Goal: Transaction & Acquisition: Book appointment/travel/reservation

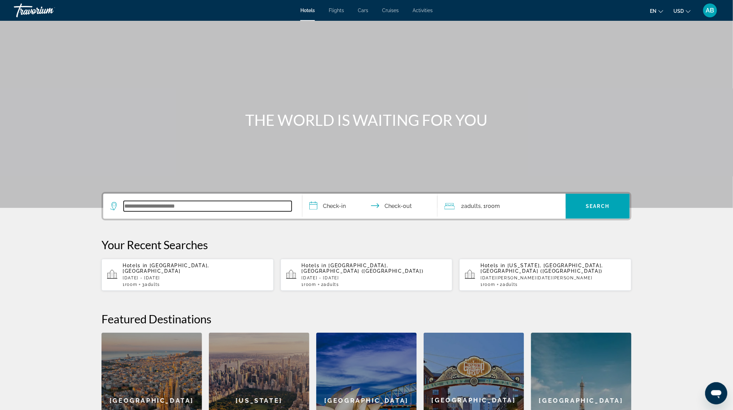
click at [153, 206] on input "Search widget" at bounding box center [208, 206] width 168 height 10
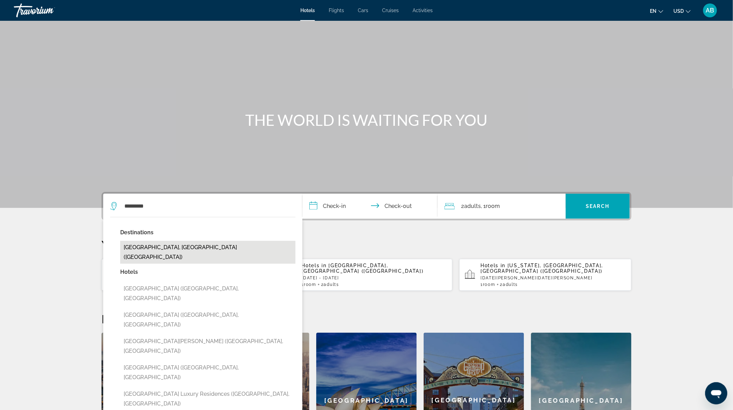
click at [187, 246] on button "[GEOGRAPHIC_DATA], [GEOGRAPHIC_DATA] ([GEOGRAPHIC_DATA])" at bounding box center [207, 252] width 175 height 23
type input "**********"
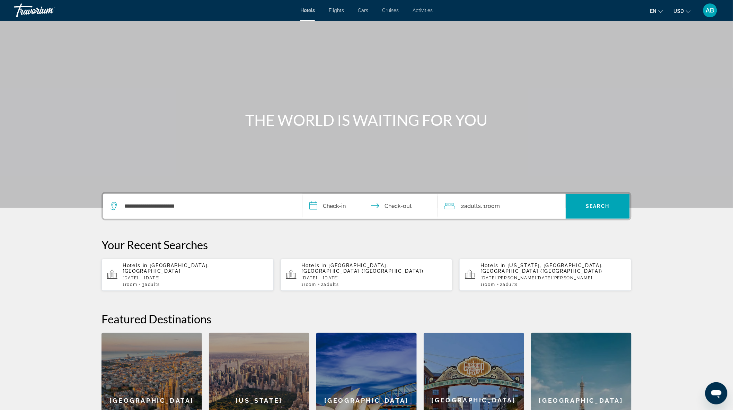
click at [341, 206] on input "**********" at bounding box center [371, 207] width 138 height 27
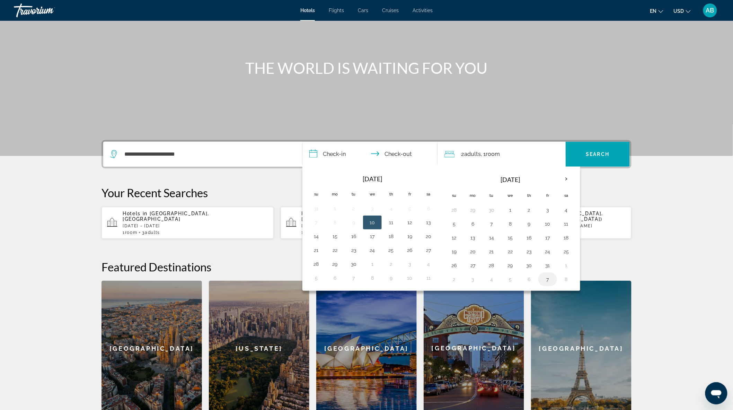
scroll to position [38, 0]
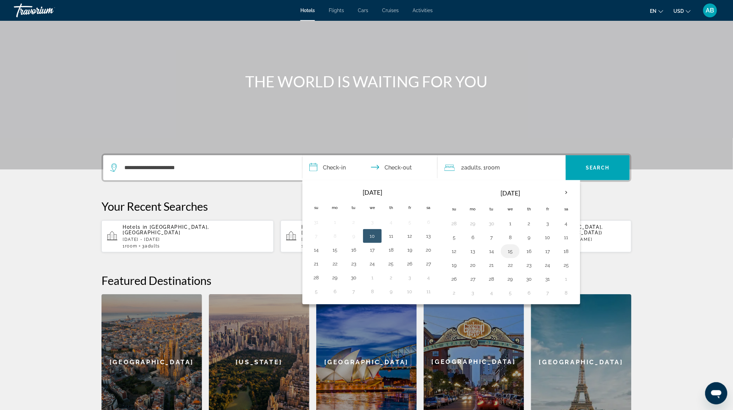
click at [509, 249] on button "15" at bounding box center [510, 251] width 11 height 10
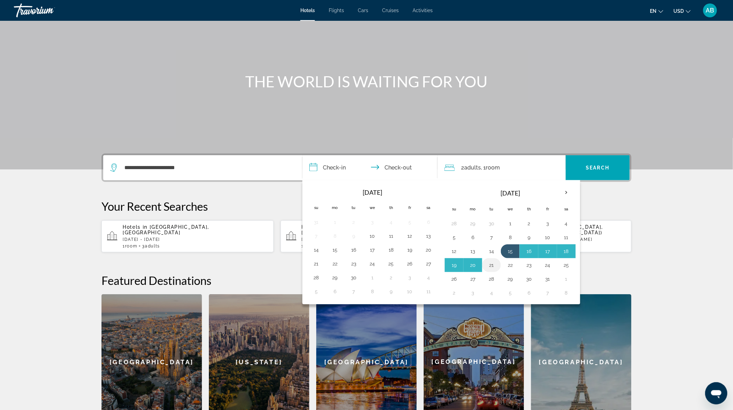
click at [493, 267] on button "21" at bounding box center [491, 265] width 11 height 10
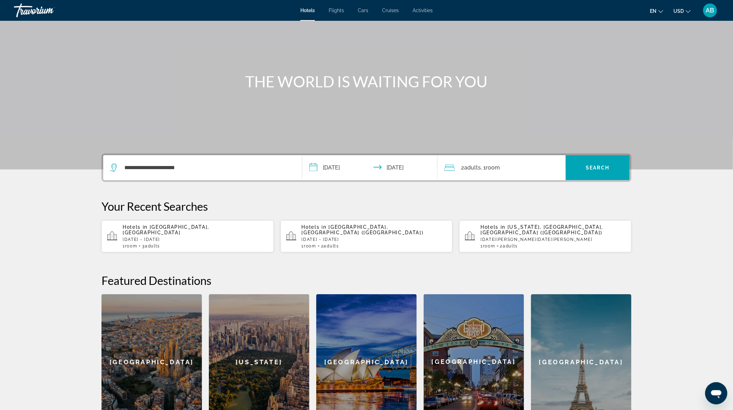
click at [482, 164] on span ", 1 Room rooms" at bounding box center [490, 168] width 19 height 10
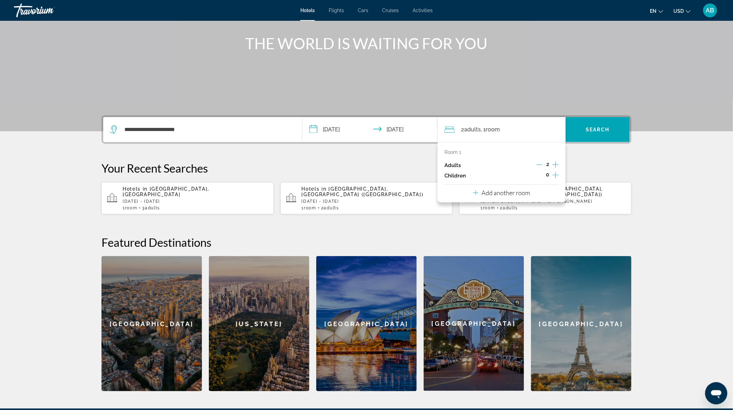
scroll to position [0, 0]
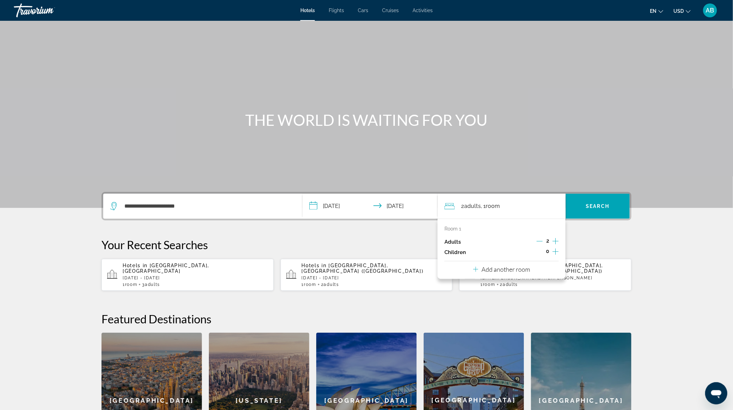
click at [334, 203] on input "**********" at bounding box center [371, 207] width 138 height 27
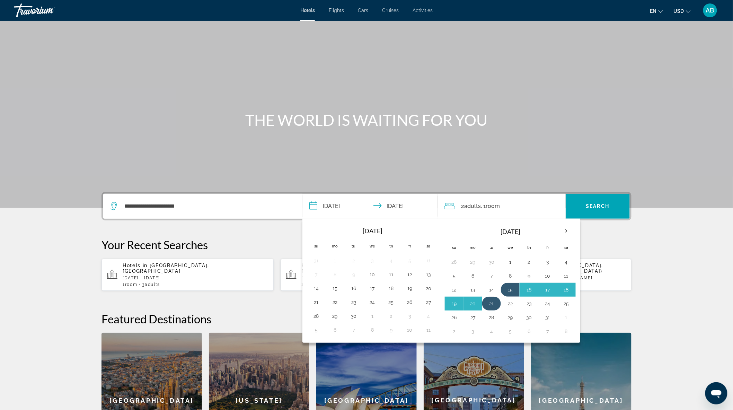
click at [490, 303] on button "21" at bounding box center [491, 304] width 11 height 10
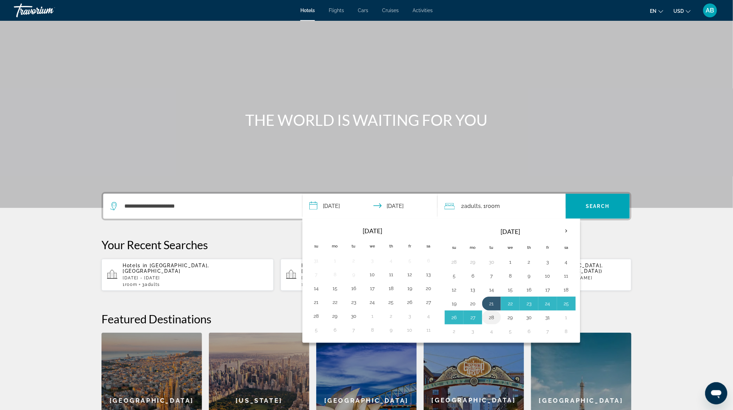
click at [493, 318] on button "28" at bounding box center [491, 317] width 11 height 10
type input "**********"
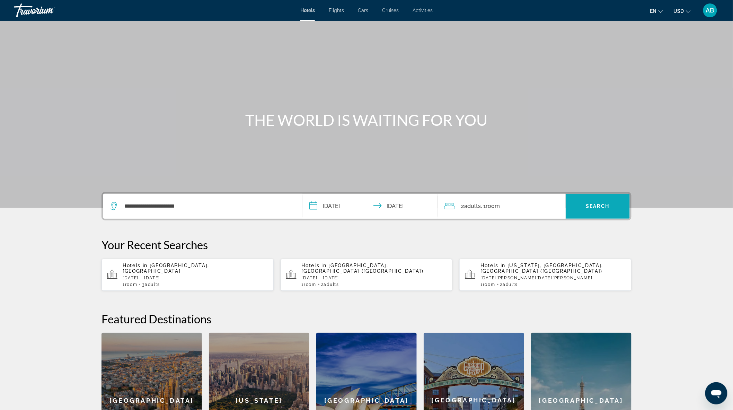
click at [595, 209] on span "Search" at bounding box center [598, 206] width 24 height 6
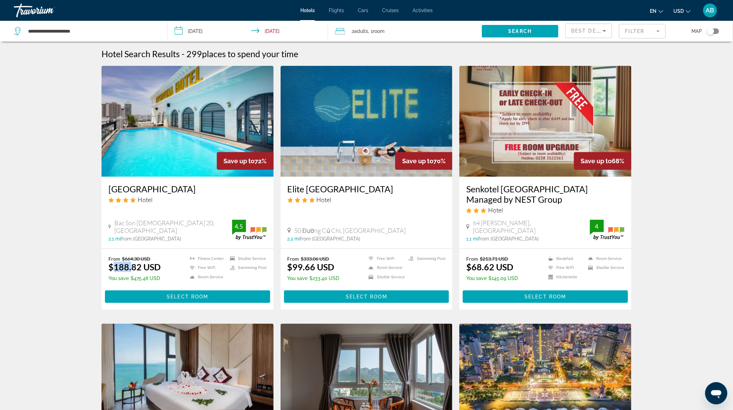
drag, startPoint x: 112, startPoint y: 265, endPoint x: 132, endPoint y: 265, distance: 19.7
click at [132, 265] on ins "$188.82 USD" at bounding box center [134, 267] width 52 height 10
drag, startPoint x: 295, startPoint y: 264, endPoint x: 304, endPoint y: 264, distance: 9.0
click at [303, 264] on ins "$99.66 USD" at bounding box center [310, 267] width 47 height 10
drag, startPoint x: 292, startPoint y: 266, endPoint x: 303, endPoint y: 267, distance: 11.1
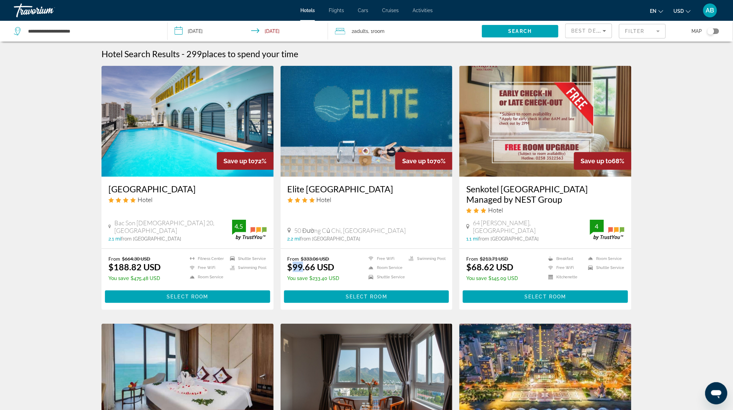
click at [303, 267] on ins "$99.66 USD" at bounding box center [310, 267] width 47 height 10
drag, startPoint x: 473, startPoint y: 266, endPoint x: 481, endPoint y: 266, distance: 7.3
click at [481, 266] on ins "$68.62 USD" at bounding box center [489, 267] width 47 height 10
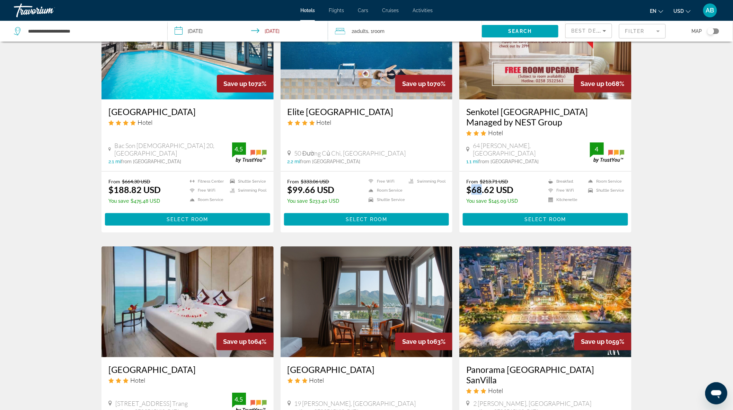
scroll to position [154, 0]
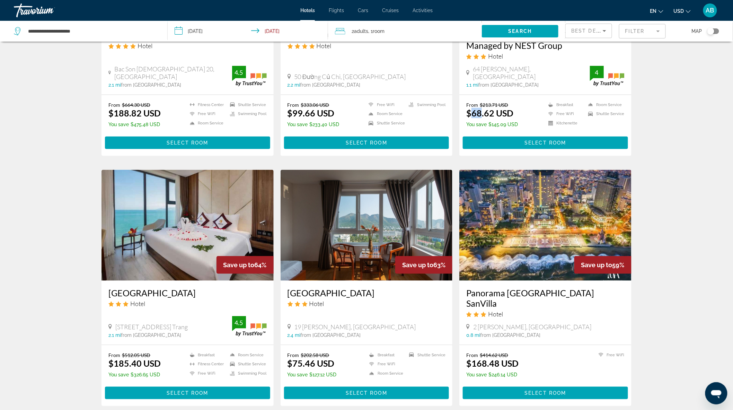
click at [167, 234] on img "Main content" at bounding box center [187, 225] width 172 height 111
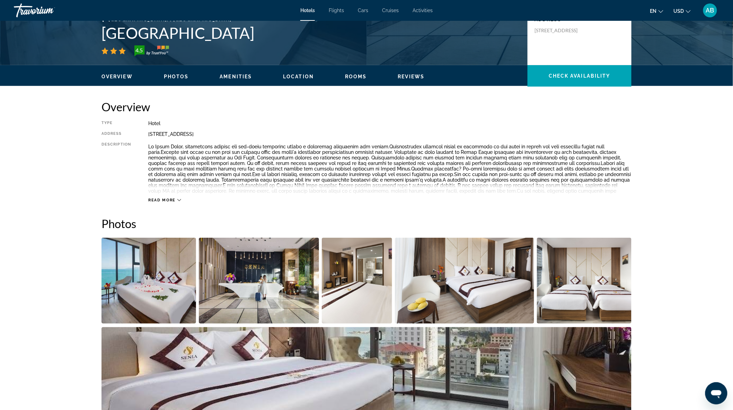
scroll to position [192, 0]
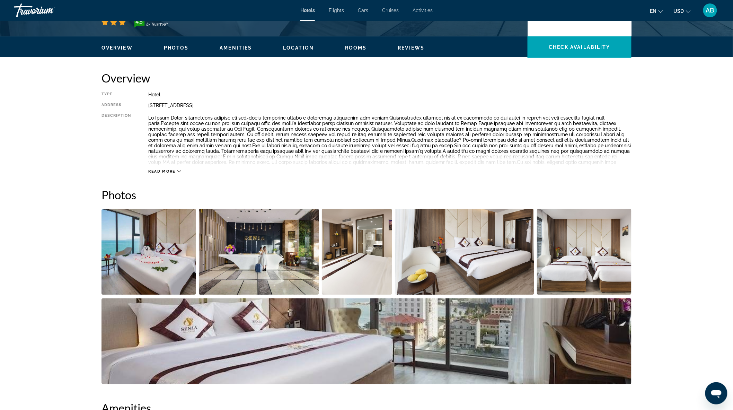
click at [179, 254] on img "Open full-screen image slider" at bounding box center [148, 252] width 95 height 86
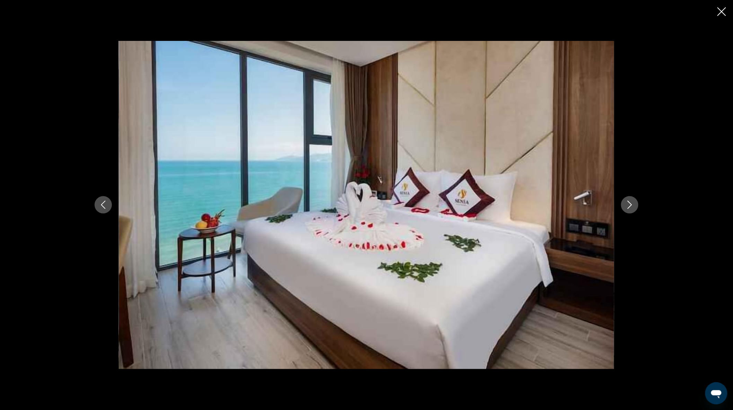
click at [629, 206] on icon "Next image" at bounding box center [630, 205] width 8 height 8
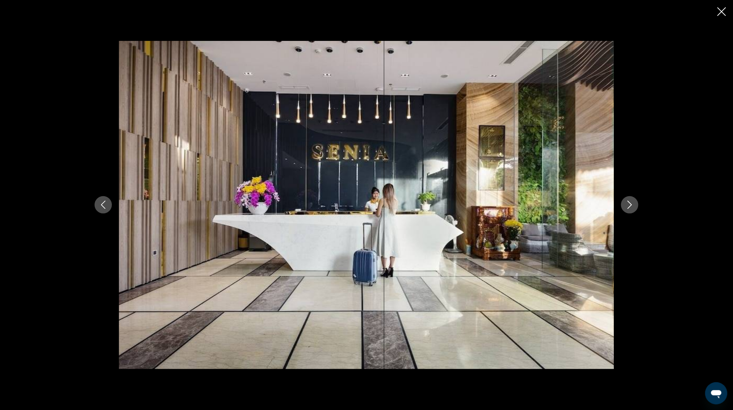
click at [629, 206] on icon "Next image" at bounding box center [630, 205] width 8 height 8
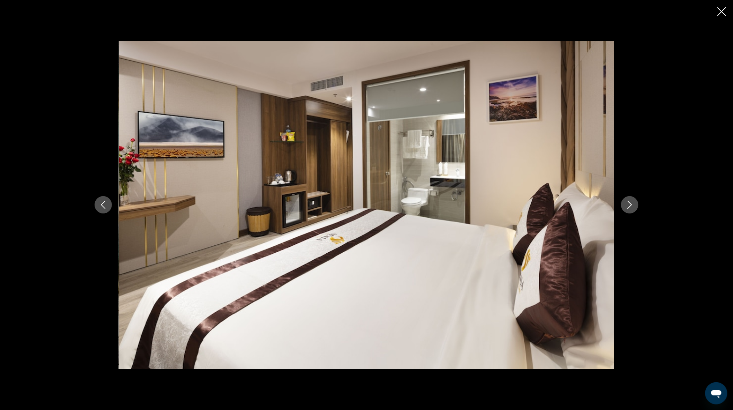
click at [629, 206] on icon "Next image" at bounding box center [630, 205] width 8 height 8
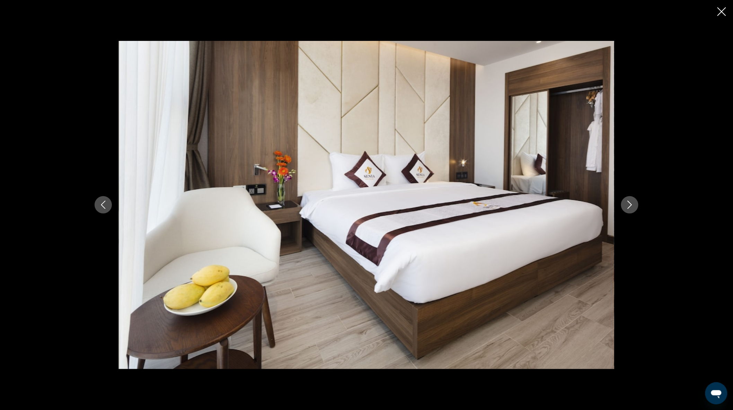
click at [629, 206] on icon "Next image" at bounding box center [630, 205] width 8 height 8
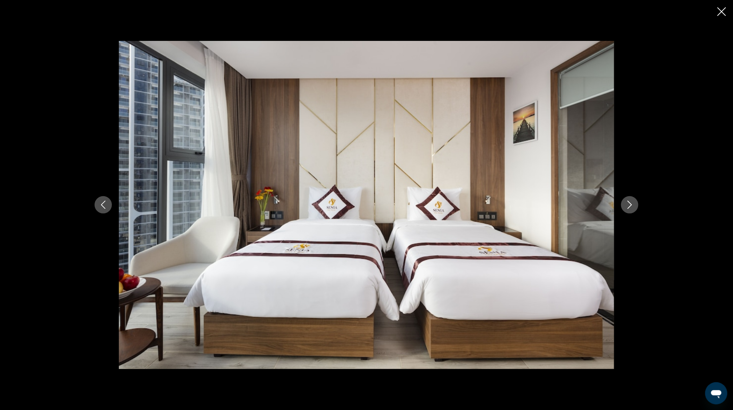
click at [629, 206] on icon "Next image" at bounding box center [630, 205] width 8 height 8
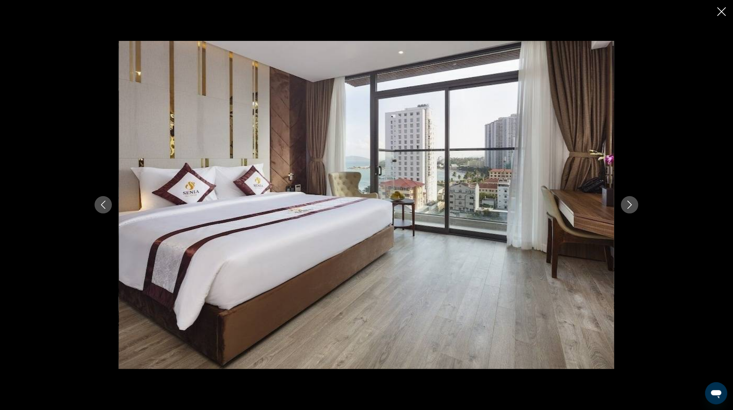
click at [629, 206] on icon "Next image" at bounding box center [630, 205] width 8 height 8
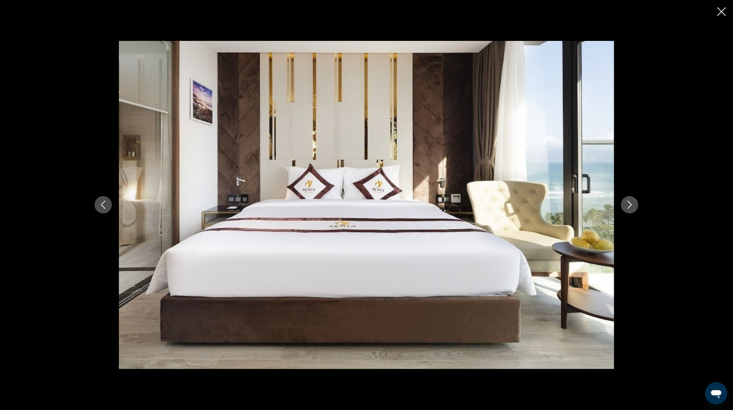
click at [629, 206] on icon "Next image" at bounding box center [630, 205] width 8 height 8
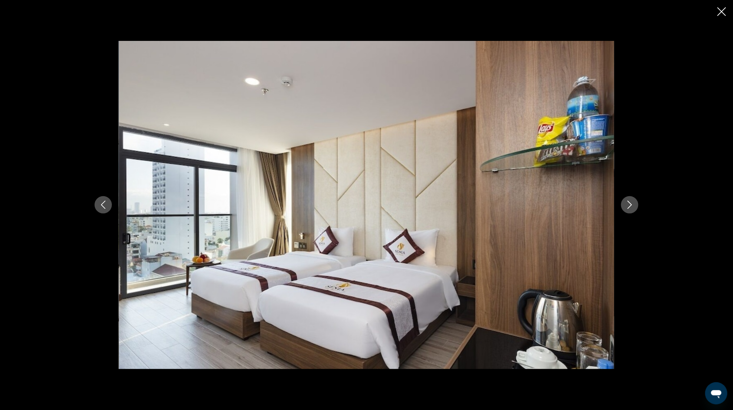
click at [629, 205] on icon "Next image" at bounding box center [630, 205] width 8 height 8
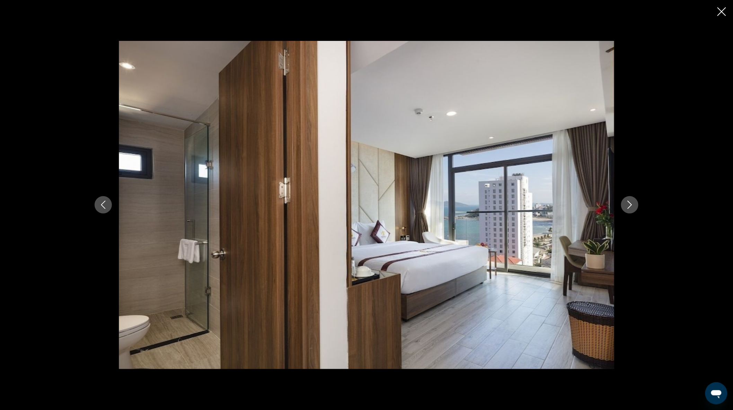
click at [628, 202] on icon "Next image" at bounding box center [630, 205] width 8 height 8
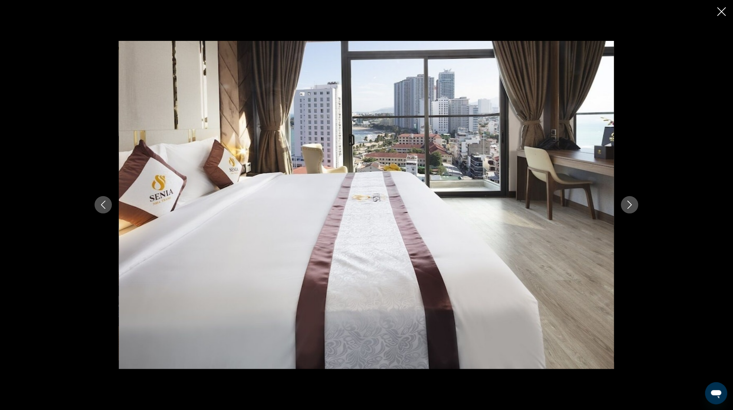
click at [723, 7] on icon "Close slideshow" at bounding box center [721, 11] width 9 height 9
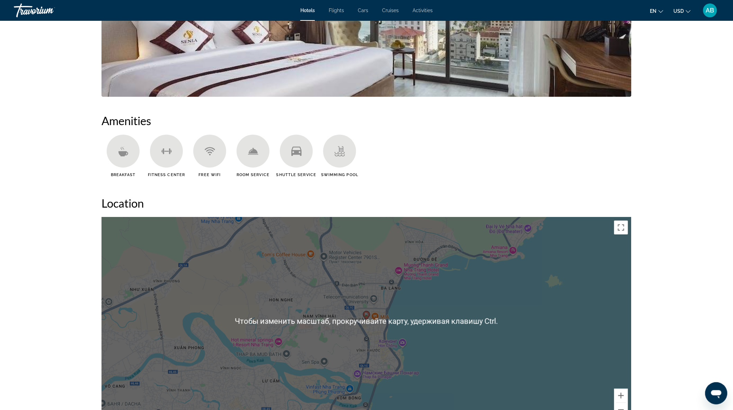
scroll to position [423, 0]
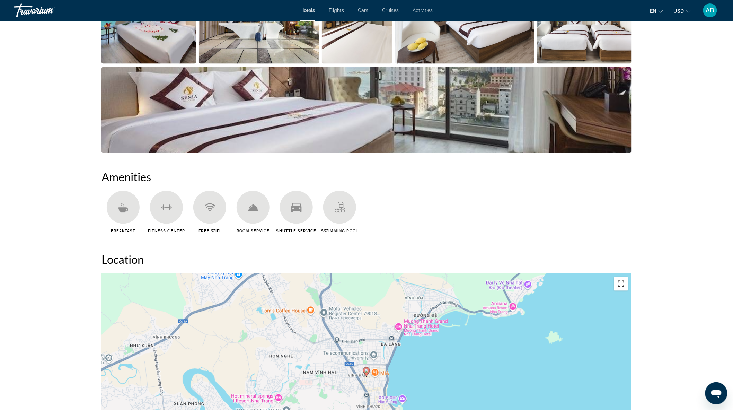
click at [620, 282] on button "Включить полноэкранный режим" at bounding box center [621, 284] width 14 height 14
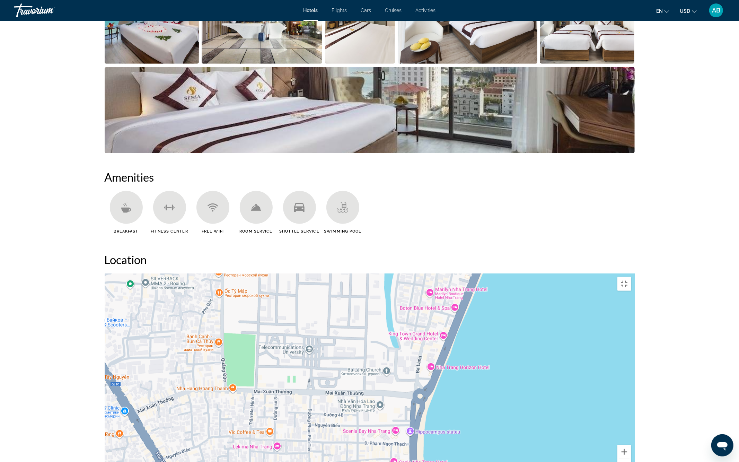
drag, startPoint x: 401, startPoint y: 215, endPoint x: 306, endPoint y: 400, distance: 208.7
click at [306, 400] on div "Чтобы активировать перетаскивание с помощью клавиатуры, нажмите Alt + Ввод. Пос…" at bounding box center [370, 377] width 530 height 208
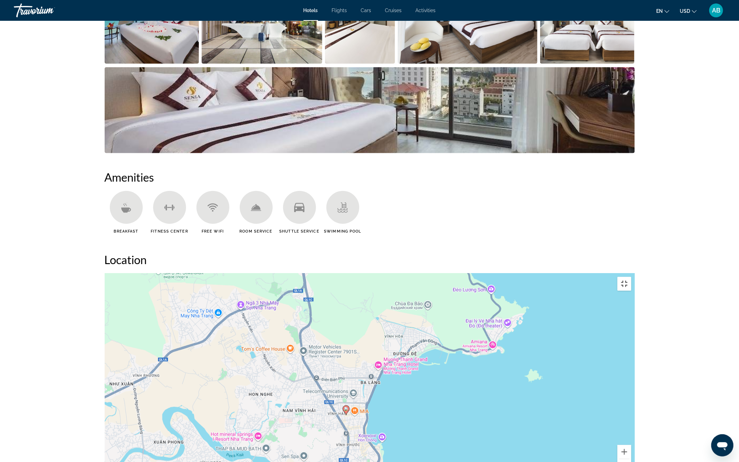
click at [631, 277] on button "Включить полноэкранный режим" at bounding box center [624, 284] width 14 height 14
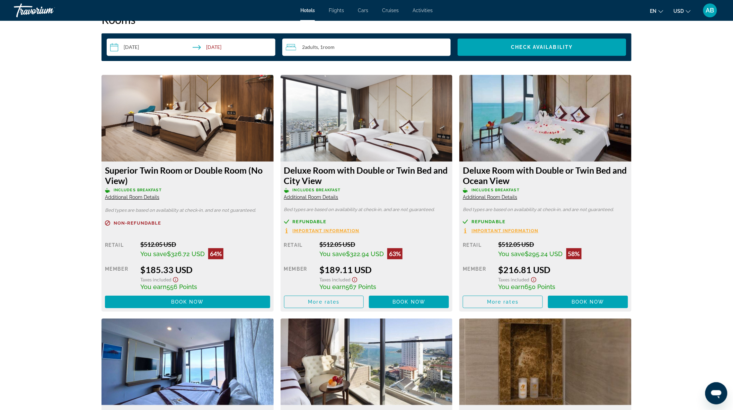
scroll to position [962, 0]
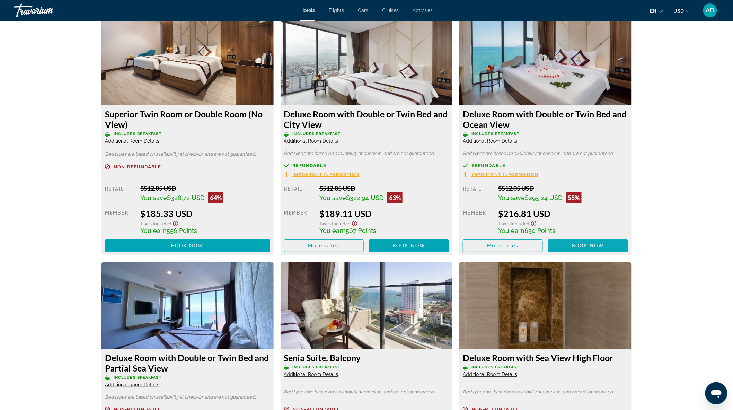
click at [593, 243] on span "Book now" at bounding box center [588, 246] width 33 height 6
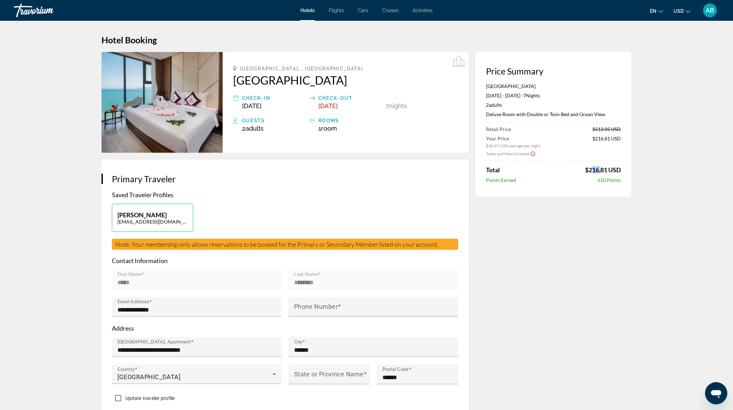
drag, startPoint x: 589, startPoint y: 170, endPoint x: 597, endPoint y: 172, distance: 8.8
click at [597, 172] on span "$216.81 USD" at bounding box center [603, 170] width 36 height 8
click at [580, 185] on div "Price [PERSON_NAME][GEOGRAPHIC_DATA] [DATE] - [DATE] - 7 Night Nights 2 Adult A…" at bounding box center [554, 124] width 156 height 145
drag, startPoint x: 584, startPoint y: 168, endPoint x: 577, endPoint y: 172, distance: 7.6
click at [617, 174] on div "Retail Price $512.05 USD Your Price $30.97 USD average per night $216.81 USD Ta…" at bounding box center [553, 154] width 135 height 57
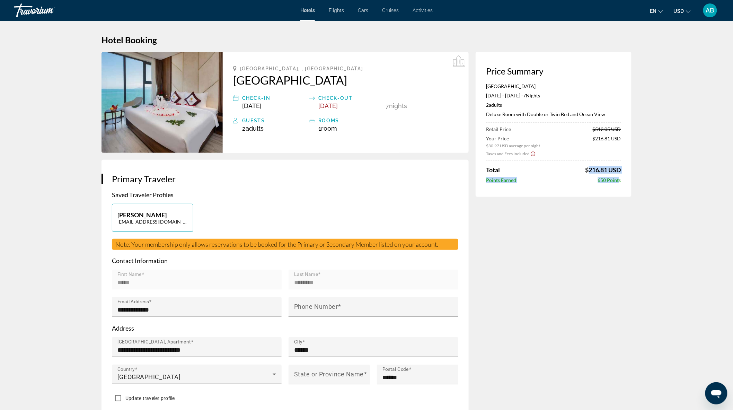
click at [577, 175] on div "Retail Price $512.05 USD Your Price $30.97 USD average per night $216.81 USD Ta…" at bounding box center [553, 154] width 135 height 57
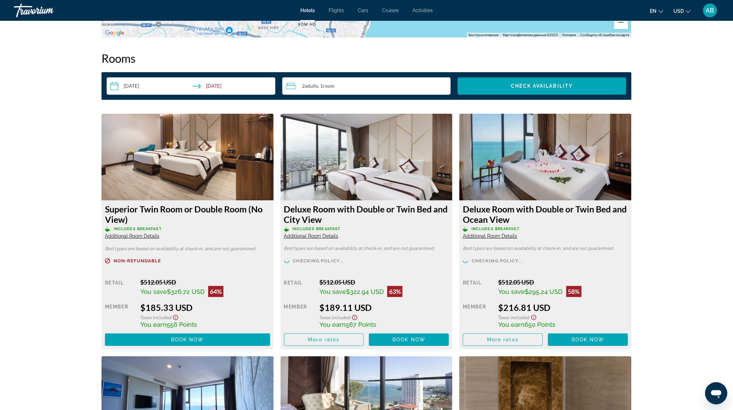
scroll to position [876, 0]
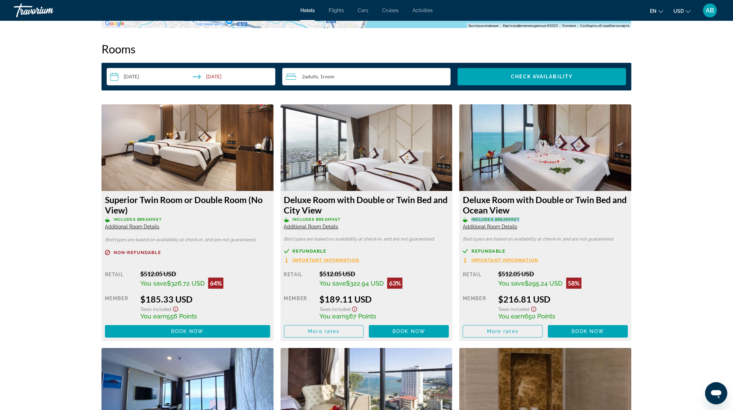
drag, startPoint x: 510, startPoint y: 219, endPoint x: 466, endPoint y: 217, distance: 44.4
click at [466, 217] on p "Includes Breakfast" at bounding box center [545, 219] width 165 height 5
click at [532, 212] on h3 "Deluxe Room with Double or Twin Bed and Ocean View" at bounding box center [545, 204] width 165 height 21
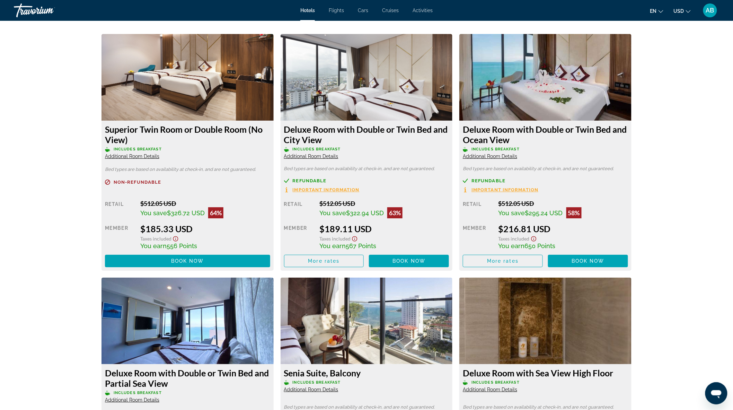
scroll to position [953, 0]
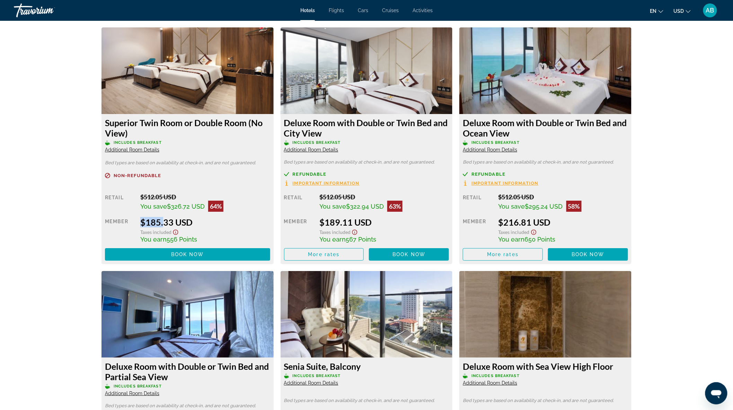
drag, startPoint x: 160, startPoint y: 220, endPoint x: 134, endPoint y: 221, distance: 26.0
click at [134, 221] on div "Retail $512.05 USD You save $326.72 USD 64% when you redeem Member $185.33 USD …" at bounding box center [187, 227] width 165 height 68
click at [236, 215] on div "Retail $512.05 USD You save $326.72 USD 64% when you redeem Member $185.33 USD …" at bounding box center [187, 227] width 165 height 68
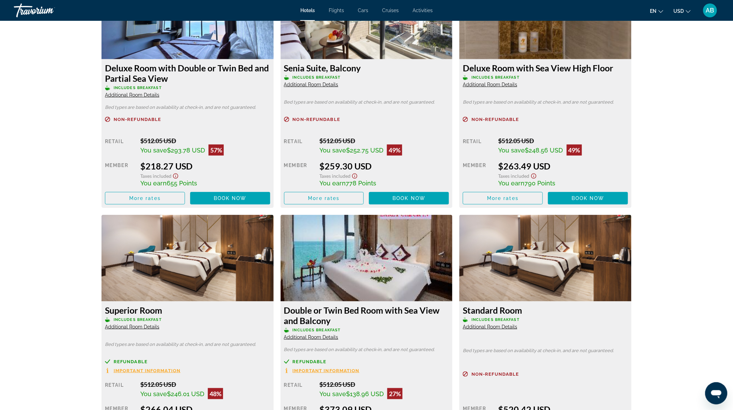
scroll to position [1261, 0]
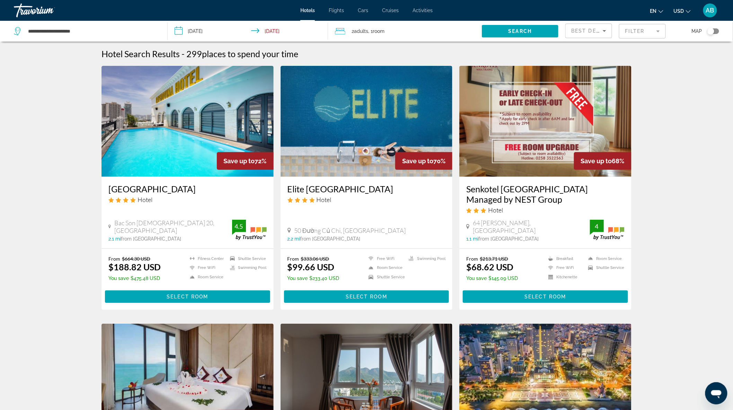
click at [715, 30] on div "Toggle map" at bounding box center [713, 31] width 12 height 6
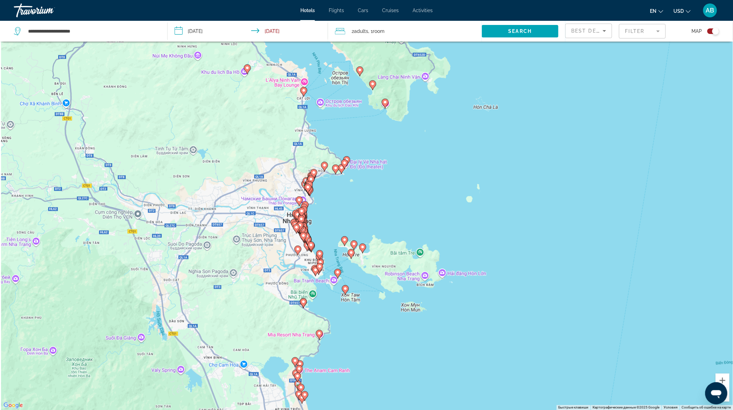
drag, startPoint x: 335, startPoint y: 229, endPoint x: 377, endPoint y: 292, distance: 75.4
click at [377, 292] on div "Чтобы активировать перетаскивание с помощью клавиатуры, нажмите Alt + Ввод. Пос…" at bounding box center [366, 205] width 733 height 410
click at [362, 248] on image "Main content" at bounding box center [363, 247] width 4 height 4
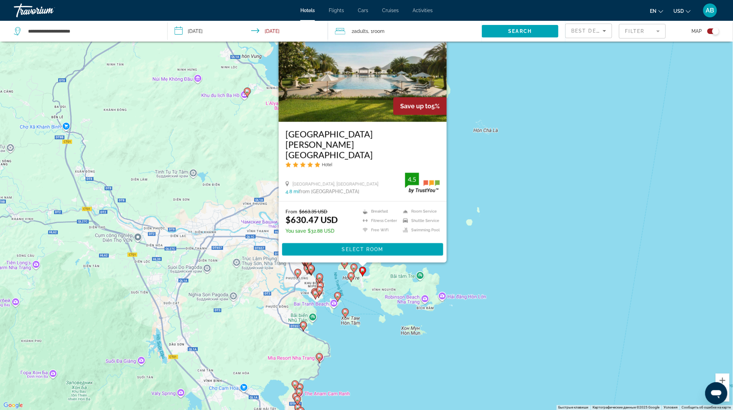
click at [338, 296] on image "Main content" at bounding box center [338, 295] width 4 height 4
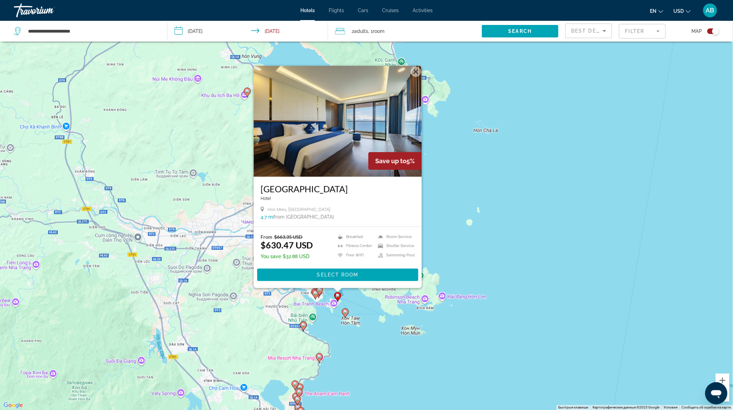
click at [303, 325] on image "Main content" at bounding box center [303, 325] width 4 height 4
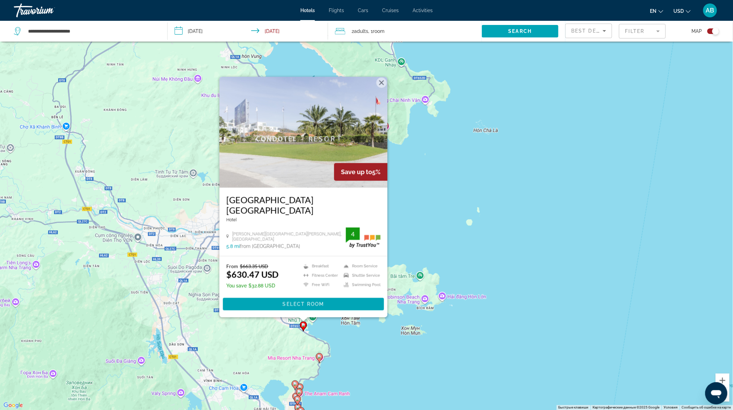
click at [470, 244] on div "Чтобы активировать перетаскивание с помощью клавиатуры, нажмите Alt + Ввод. Пос…" at bounding box center [366, 205] width 733 height 410
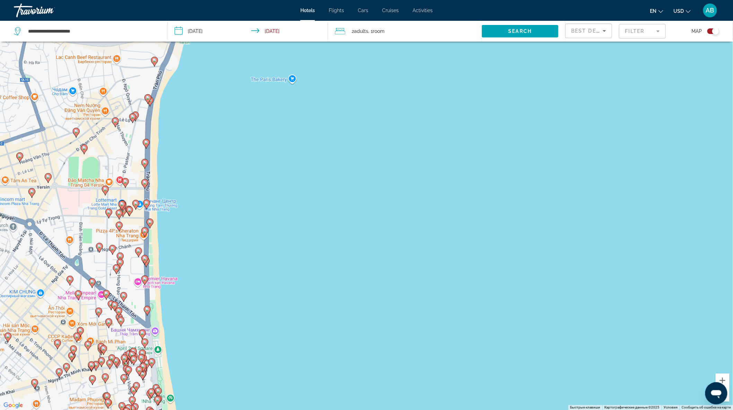
click at [145, 182] on image "Main content" at bounding box center [145, 182] width 4 height 4
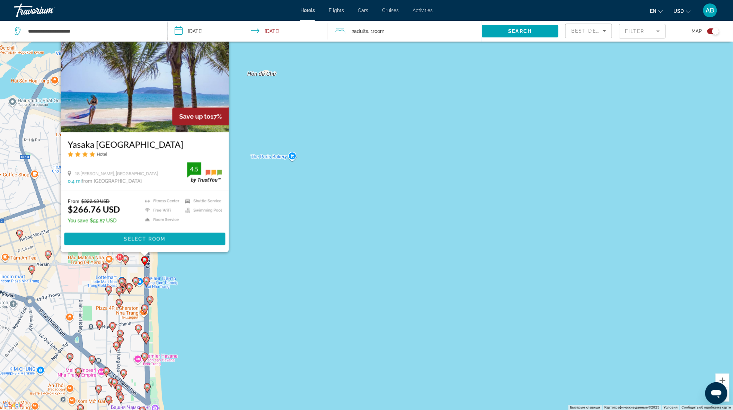
click at [167, 238] on span "Main content" at bounding box center [144, 239] width 161 height 17
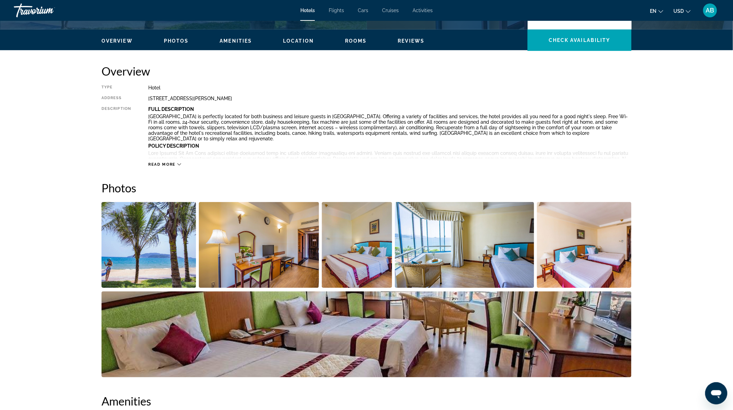
scroll to position [192, 0]
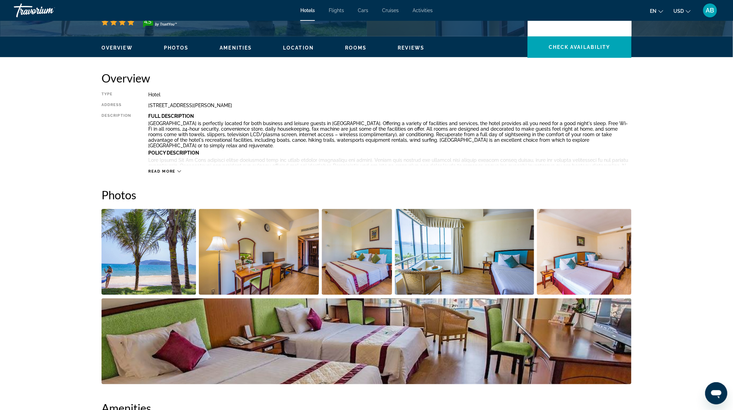
click at [148, 247] on img "Open full-screen image slider" at bounding box center [148, 252] width 95 height 86
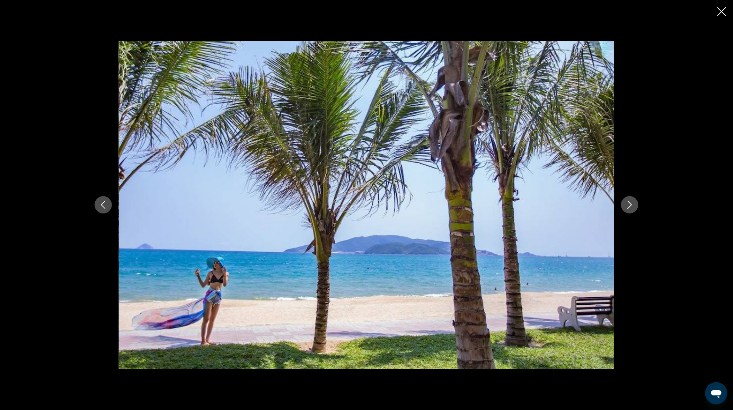
click at [631, 203] on icon "Next image" at bounding box center [630, 205] width 8 height 8
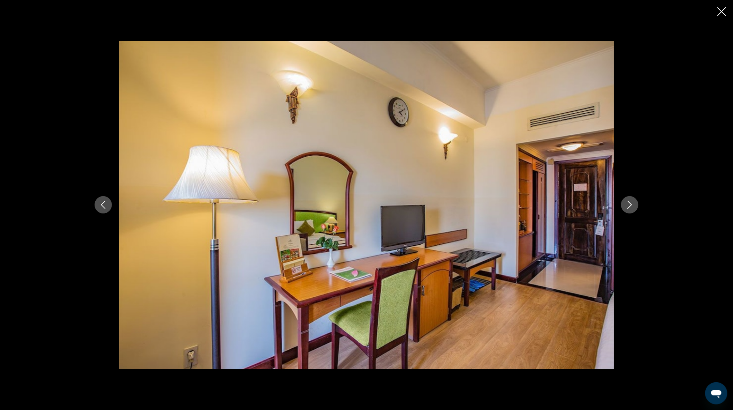
click at [631, 203] on icon "Next image" at bounding box center [630, 205] width 8 height 8
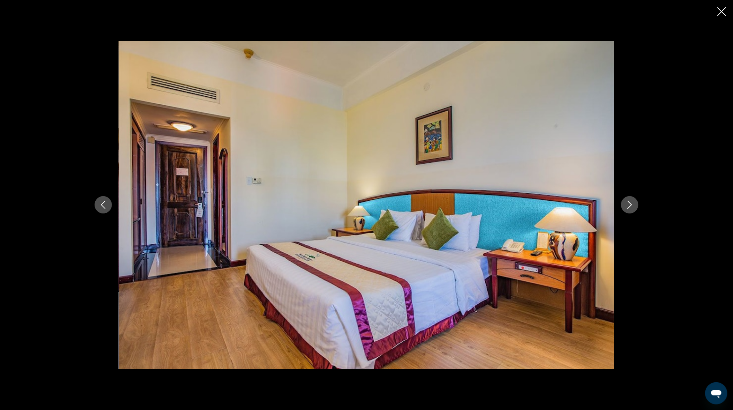
click at [631, 204] on icon "Next image" at bounding box center [630, 205] width 5 height 8
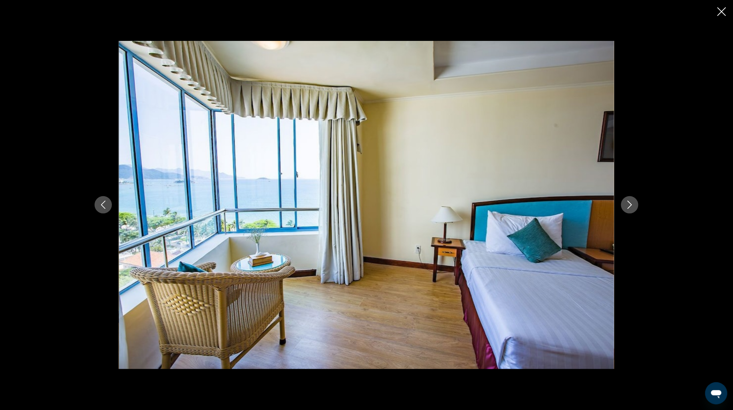
click at [631, 204] on icon "Next image" at bounding box center [630, 205] width 5 height 8
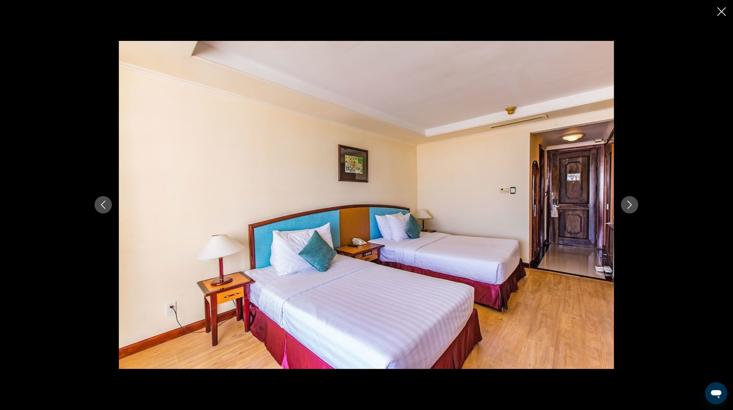
click at [632, 208] on icon "Next image" at bounding box center [630, 205] width 8 height 8
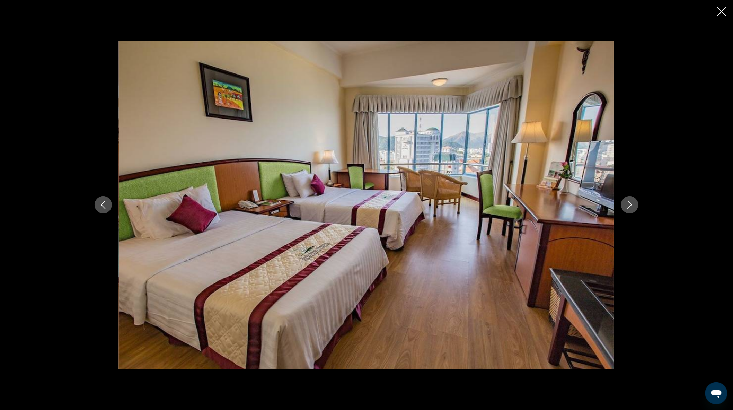
click at [627, 203] on icon "Next image" at bounding box center [630, 205] width 8 height 8
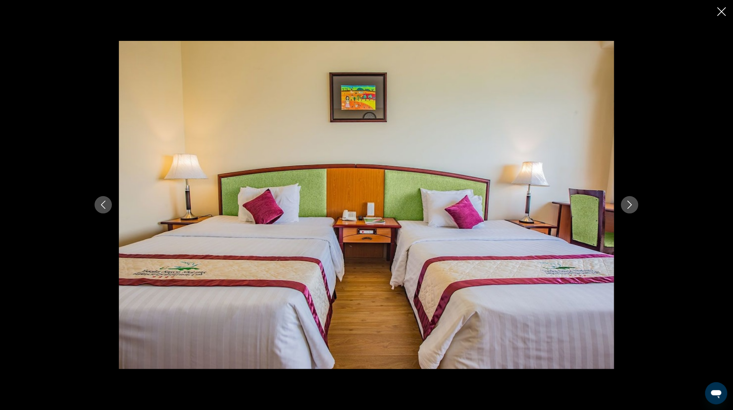
click at [631, 204] on icon "Next image" at bounding box center [630, 205] width 5 height 8
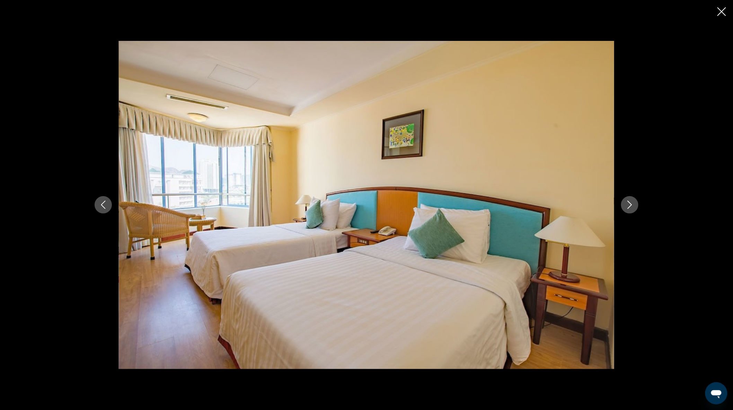
click at [629, 205] on icon "Next image" at bounding box center [630, 205] width 8 height 8
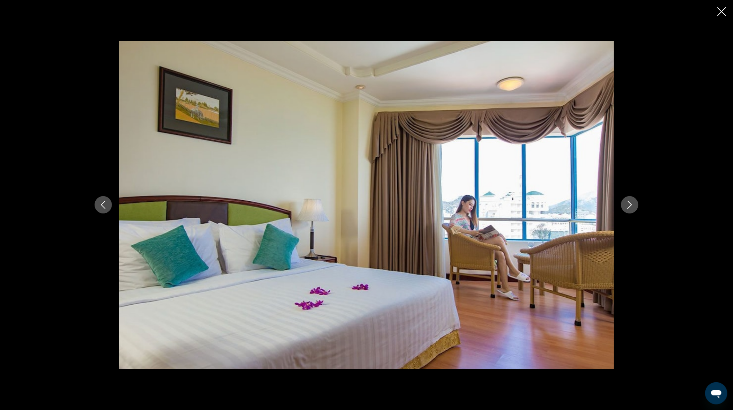
click at [632, 205] on icon "Next image" at bounding box center [630, 205] width 5 height 8
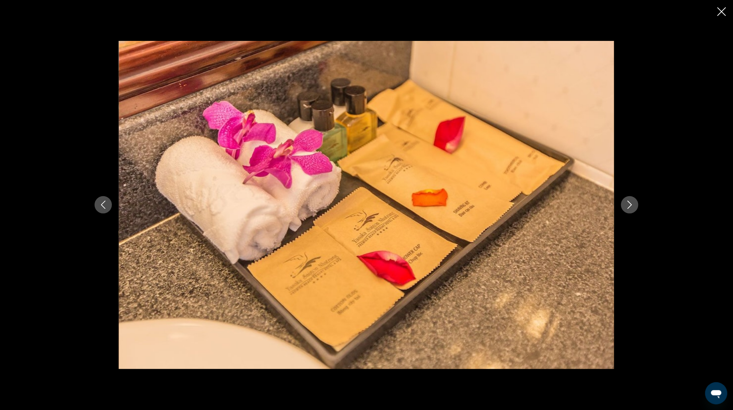
click at [723, 10] on icon "Close slideshow" at bounding box center [721, 11] width 9 height 9
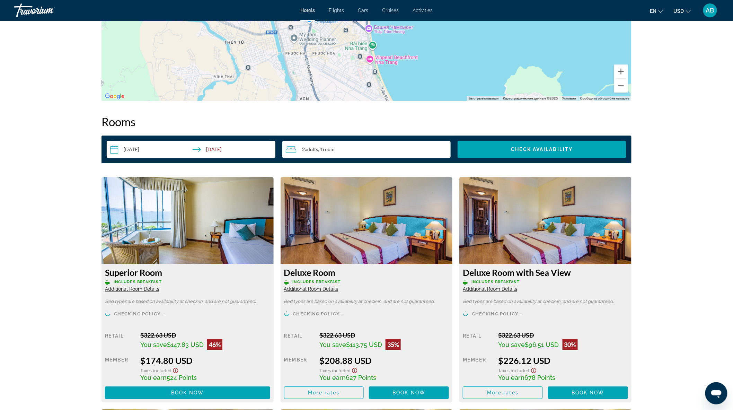
scroll to position [847, 0]
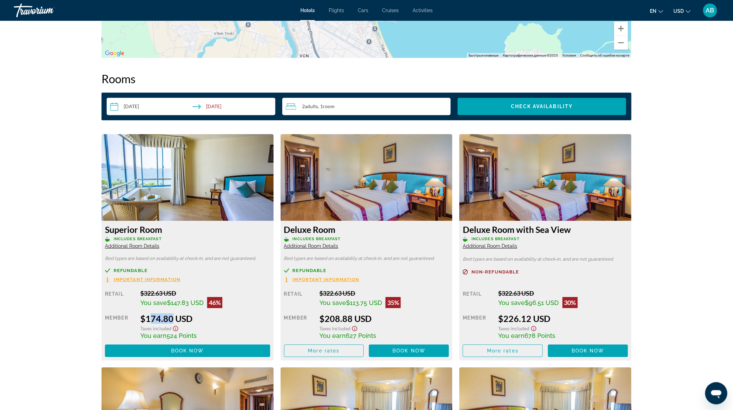
drag, startPoint x: 147, startPoint y: 313, endPoint x: 168, endPoint y: 316, distance: 21.0
click at [168, 316] on div "$174.80 USD" at bounding box center [205, 318] width 130 height 10
click at [160, 240] on span "Includes Breakfast" at bounding box center [138, 239] width 48 height 5
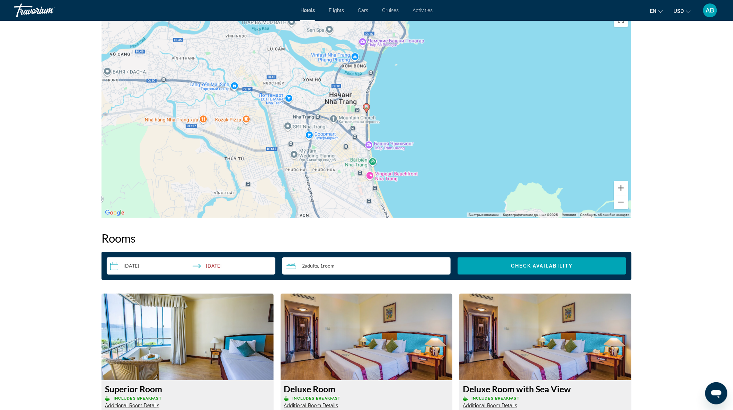
scroll to position [577, 0]
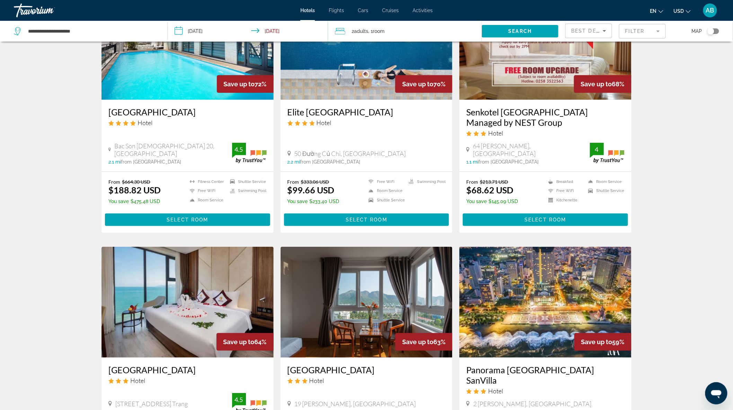
scroll to position [192, 0]
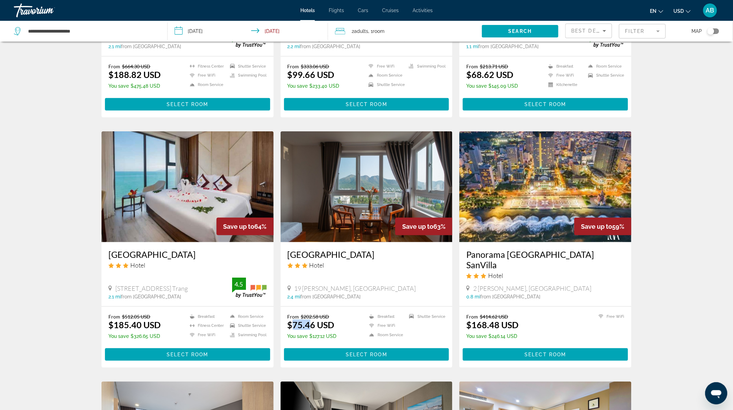
drag, startPoint x: 293, startPoint y: 319, endPoint x: 308, endPoint y: 319, distance: 14.9
click at [308, 319] on ins "$75.46 USD" at bounding box center [310, 324] width 47 height 10
click at [409, 286] on div "19 [PERSON_NAME], [GEOGRAPHIC_DATA]" at bounding box center [366, 288] width 158 height 8
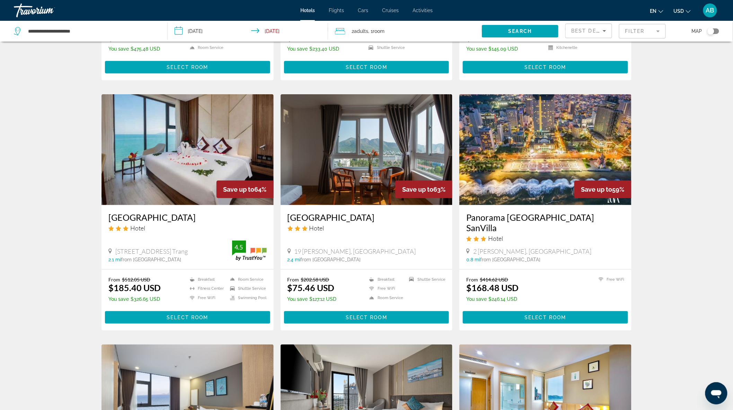
scroll to position [231, 0]
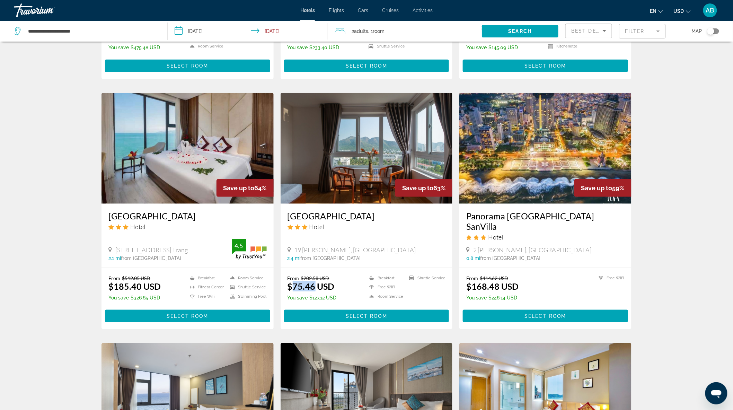
drag, startPoint x: 293, startPoint y: 279, endPoint x: 312, endPoint y: 279, distance: 19.7
click at [312, 281] on ins "$75.46 USD" at bounding box center [310, 286] width 47 height 10
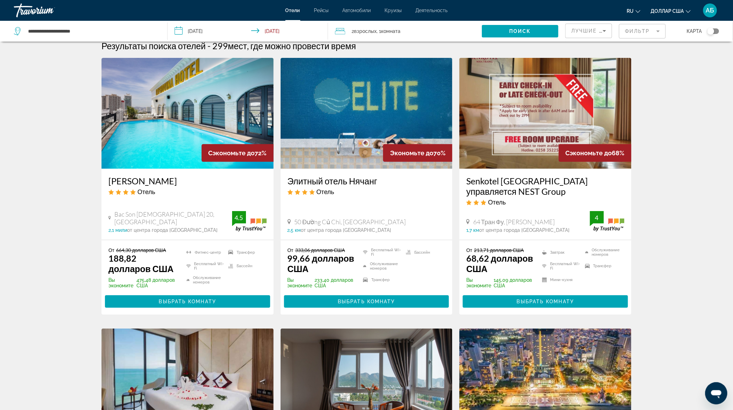
scroll to position [0, 0]
